Goal: Contribute content: Add original content to the website for others to see

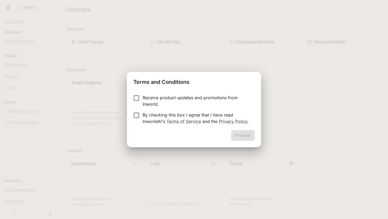
click at [148, 115] on p "By checking this box I agree that I have read InworldAI's Terms of Service and …" at bounding box center [197, 118] width 108 height 13
click at [245, 137] on button "Proceed" at bounding box center [242, 135] width 23 height 11
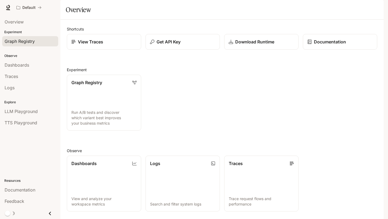
click at [32, 40] on span "Graph Registry" at bounding box center [20, 41] width 30 height 6
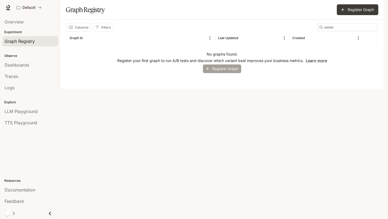
click at [227, 73] on button "Register Graph" at bounding box center [222, 68] width 38 height 9
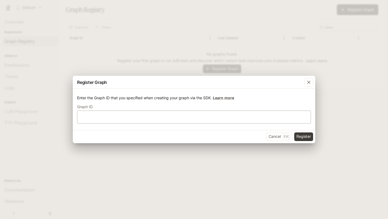
click at [208, 113] on div "​" at bounding box center [194, 116] width 234 height 13
type input "**********"
click at [306, 135] on button "Register" at bounding box center [303, 136] width 19 height 9
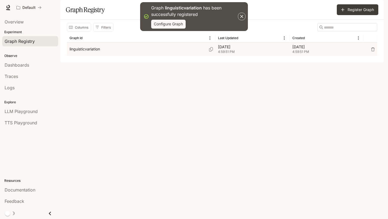
click at [175, 56] on div "linguisticvariation" at bounding box center [141, 49] width 143 height 13
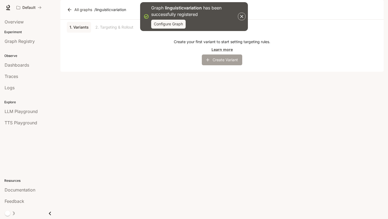
click at [206, 63] on icon "button" at bounding box center [207, 59] width 5 height 5
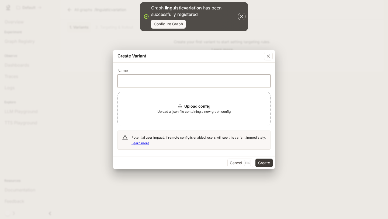
click at [178, 79] on input "text" at bounding box center [194, 80] width 152 height 5
type input "**********"
click at [255, 158] on button "Create" at bounding box center [263, 162] width 17 height 9
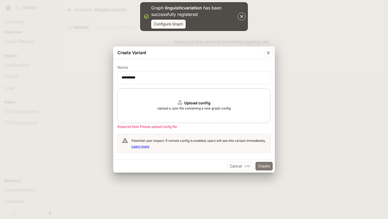
click at [265, 168] on button "Create" at bounding box center [263, 166] width 17 height 9
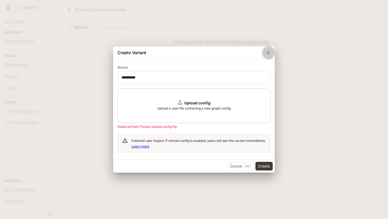
click at [268, 54] on icon "button" at bounding box center [268, 52] width 5 height 5
